Goal: Task Accomplishment & Management: Manage account settings

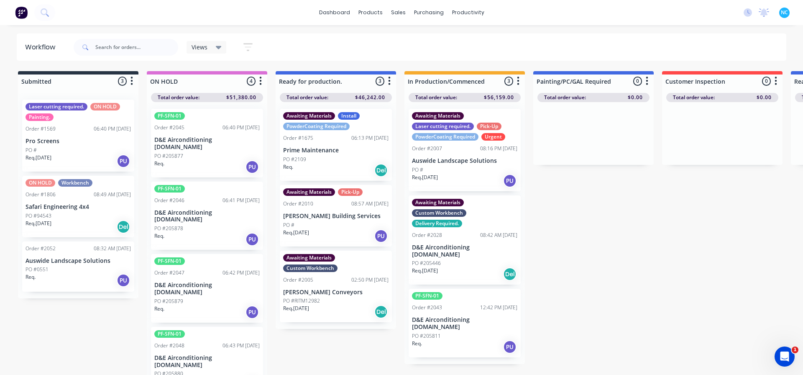
click at [367, 372] on div "Submitted 3 Sort By Created date Required date Order number Customer name Most …" at bounding box center [752, 223] width 1517 height 305
